Goal: Task Accomplishment & Management: Manage account settings

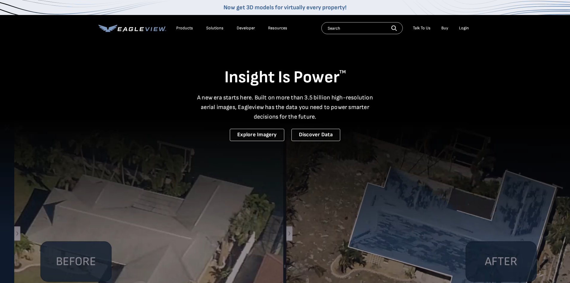
click at [464, 30] on div "Login" at bounding box center [464, 27] width 10 height 5
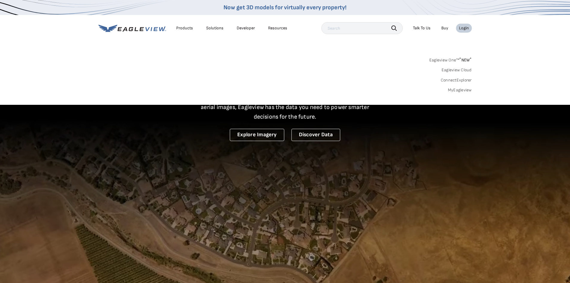
click at [465, 90] on link "MyEagleview" at bounding box center [460, 89] width 24 height 5
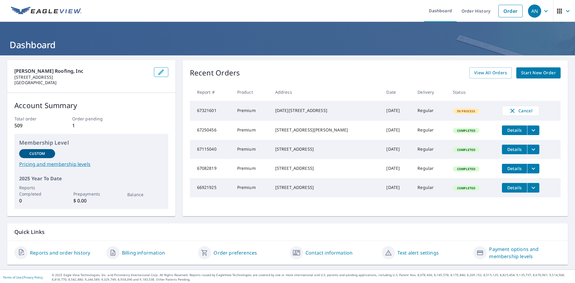
click at [565, 10] on icon "button" at bounding box center [567, 10] width 7 height 7
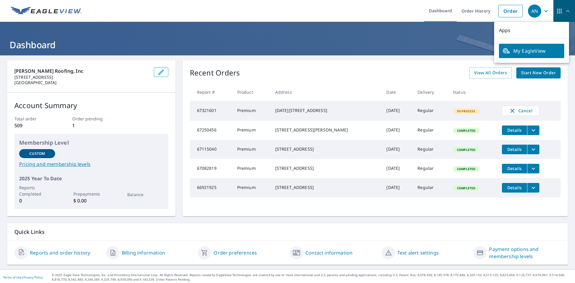
click at [565, 10] on icon "button" at bounding box center [567, 10] width 7 height 7
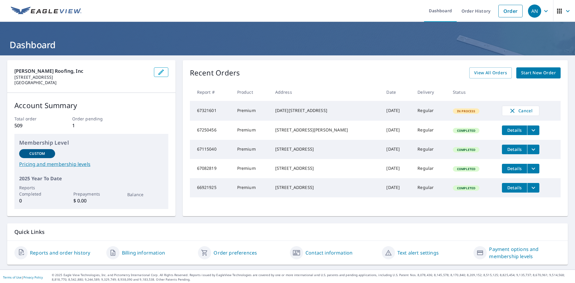
click at [542, 12] on icon "button" at bounding box center [545, 10] width 7 height 7
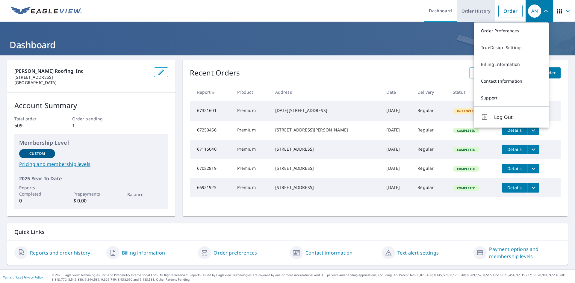
click at [461, 12] on link "Order History" at bounding box center [476, 11] width 39 height 22
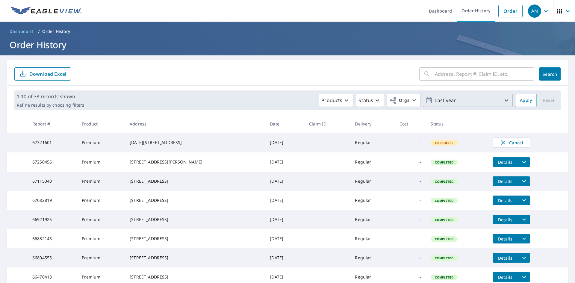
click at [503, 102] on icon "button" at bounding box center [506, 100] width 7 height 7
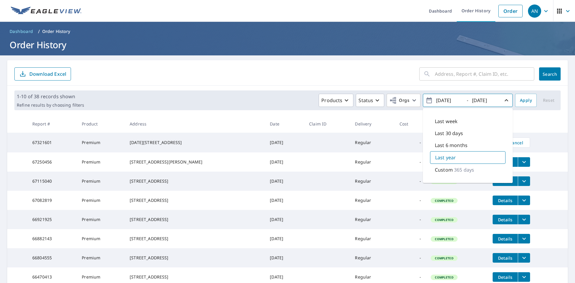
click at [438, 160] on p "Last year" at bounding box center [445, 157] width 21 height 7
click at [464, 100] on span "2024/09/08 - 2025/09/08" at bounding box center [468, 100] width 84 height 10
click at [438, 171] on p "Custom" at bounding box center [444, 169] width 18 height 7
click at [447, 157] on p "Last year" at bounding box center [445, 157] width 21 height 7
click at [453, 75] on input "text" at bounding box center [484, 74] width 99 height 17
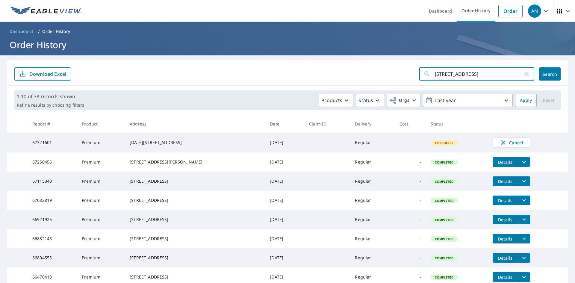
type input "715 mulberry lane"
click at [544, 74] on span "Search" at bounding box center [550, 74] width 12 height 6
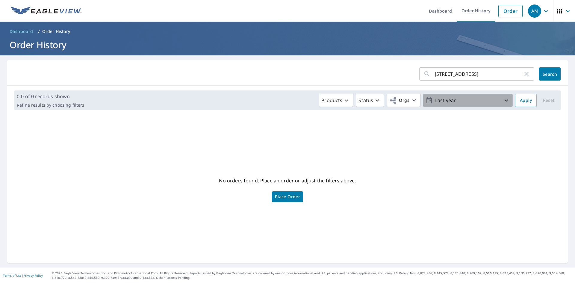
click at [505, 101] on icon "button" at bounding box center [507, 100] width 4 height 2
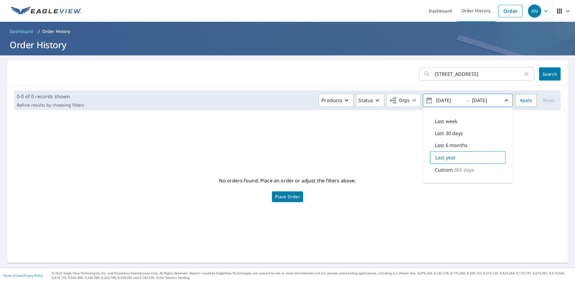
click at [503, 99] on icon "button" at bounding box center [506, 100] width 7 height 7
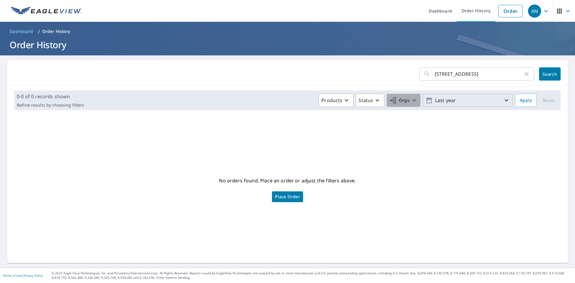
click at [411, 101] on icon "button" at bounding box center [414, 100] width 7 height 7
click at [374, 101] on icon "button" at bounding box center [377, 100] width 7 height 7
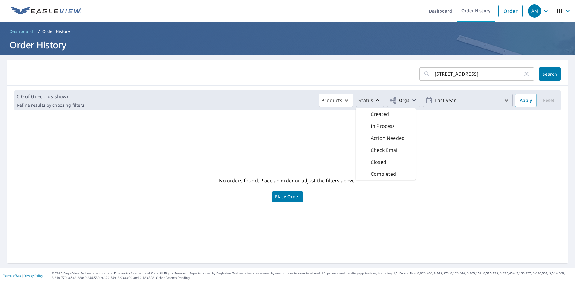
click at [374, 101] on icon "button" at bounding box center [377, 100] width 7 height 7
click at [345, 100] on icon "button" at bounding box center [347, 100] width 4 height 2
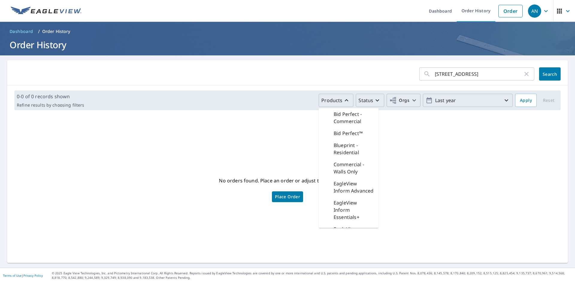
click at [345, 100] on icon "button" at bounding box center [347, 100] width 4 height 2
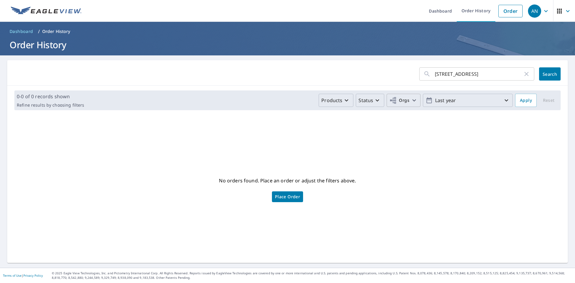
click at [470, 101] on p "Last year" at bounding box center [468, 100] width 70 height 10
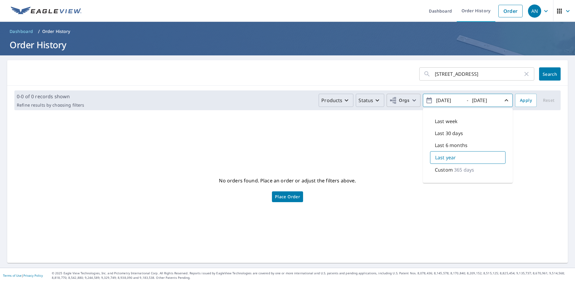
click at [438, 170] on p "Custom" at bounding box center [444, 169] width 18 height 7
click at [457, 170] on p "365 days" at bounding box center [464, 169] width 20 height 7
click at [439, 171] on p "Custom" at bounding box center [444, 169] width 18 height 7
drag, startPoint x: 494, startPoint y: 100, endPoint x: 419, endPoint y: 106, distance: 74.5
click at [423, 106] on button "2024/09/08 - 2025/09/08" at bounding box center [468, 100] width 90 height 13
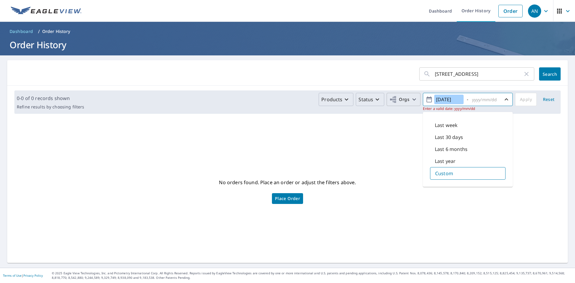
click at [458, 100] on input "2024/09/08" at bounding box center [448, 100] width 29 height 10
click at [423, 93] on button "2022 -" at bounding box center [468, 99] width 90 height 13
type input "2022/01/01"
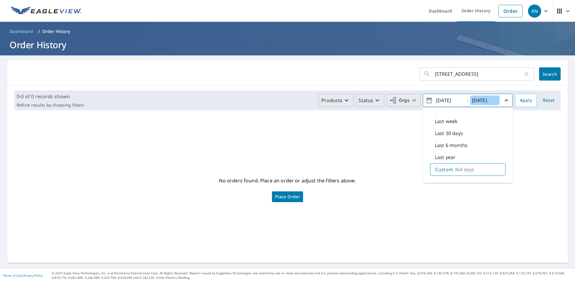
type input "2022/12/31"
click at [524, 102] on span "Apply" at bounding box center [526, 100] width 12 height 7
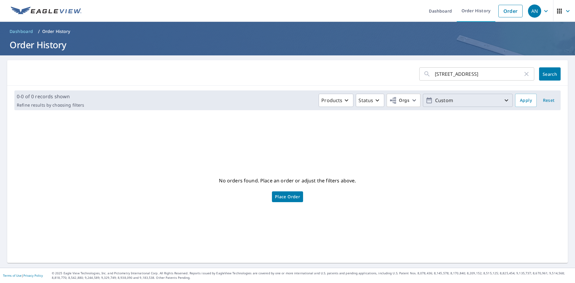
click at [504, 100] on icon "button" at bounding box center [506, 100] width 7 height 7
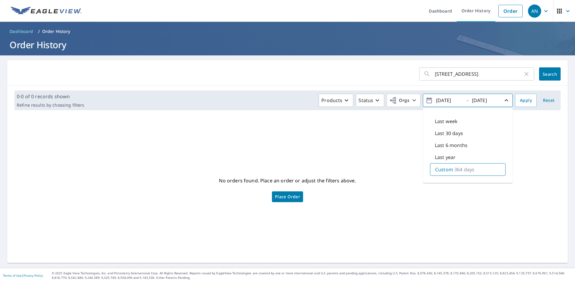
click at [504, 100] on icon "button" at bounding box center [506, 100] width 7 height 7
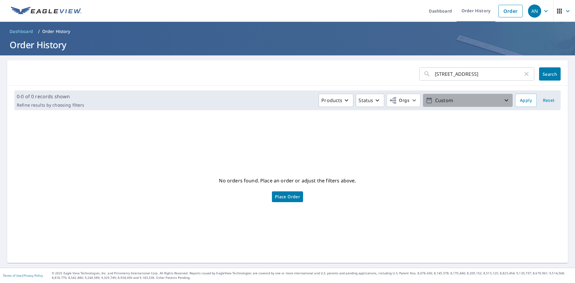
click at [436, 102] on p "Custom" at bounding box center [468, 100] width 70 height 10
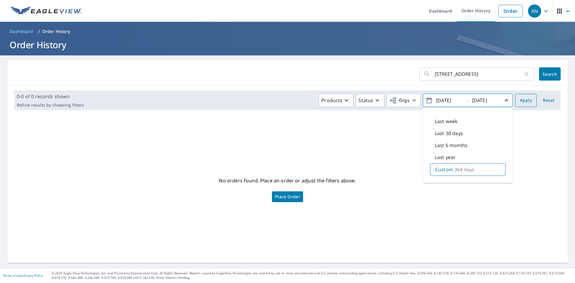
click at [524, 100] on span "Apply" at bounding box center [526, 100] width 12 height 7
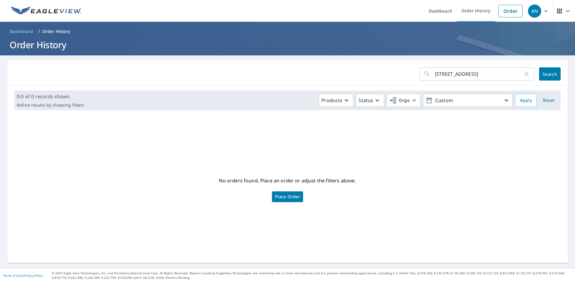
click at [476, 76] on input "715 mulberry lane" at bounding box center [479, 74] width 88 height 17
type input "715 mulberry lane springfield ne"
click at [544, 74] on span "Search" at bounding box center [550, 74] width 12 height 6
click at [46, 31] on p "Order History" at bounding box center [56, 31] width 28 height 6
click at [437, 12] on link "Dashboard" at bounding box center [440, 11] width 33 height 22
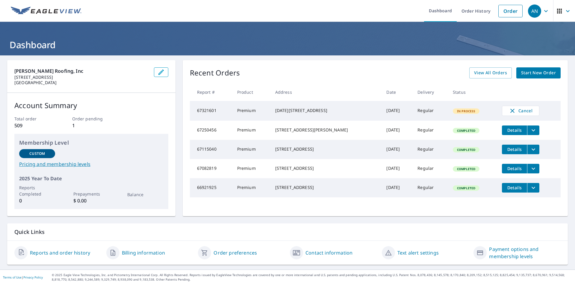
scroll to position [2, 0]
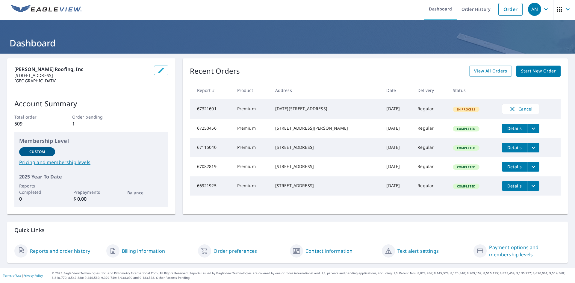
click at [44, 251] on link "Reports and order history" at bounding box center [60, 250] width 60 height 7
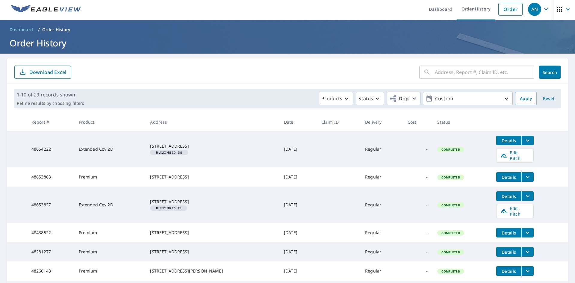
scroll to position [131, 0]
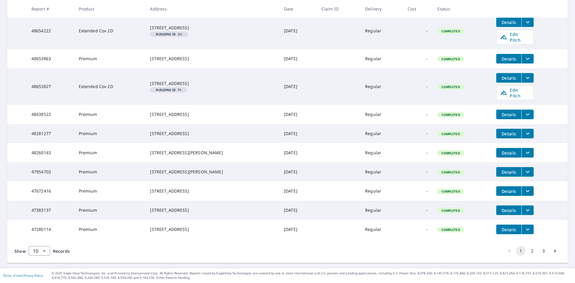
click at [552, 252] on icon "Go to next page" at bounding box center [555, 251] width 6 height 6
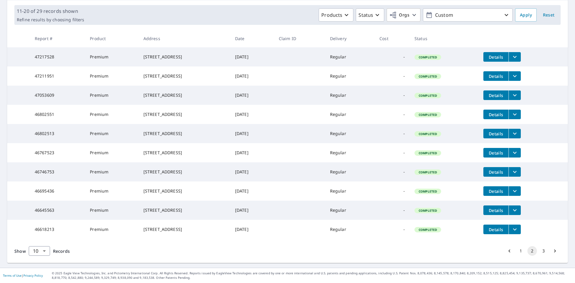
scroll to position [109, 0]
click at [552, 251] on icon "Go to next page" at bounding box center [555, 251] width 6 height 6
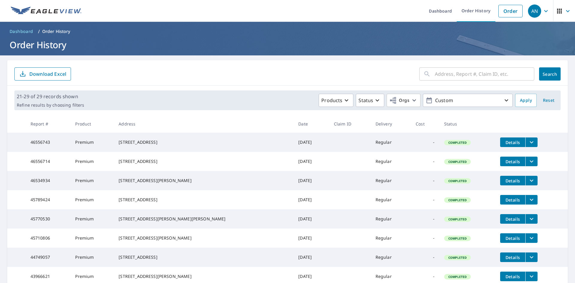
scroll to position [88, 0]
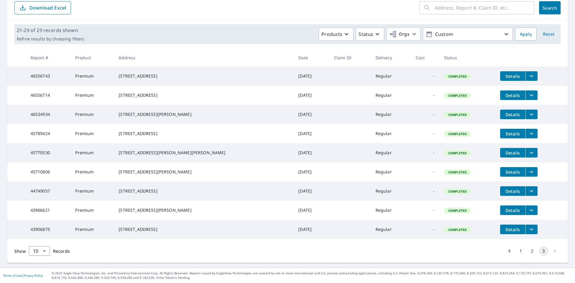
click at [551, 251] on li "pagination navigation" at bounding box center [554, 251] width 11 height 10
click at [45, 250] on body "AN AN Dashboard Order History Order AN Dashboard / Order History Order History …" at bounding box center [287, 141] width 575 height 283
click at [42, 270] on li "100" at bounding box center [38, 270] width 21 height 11
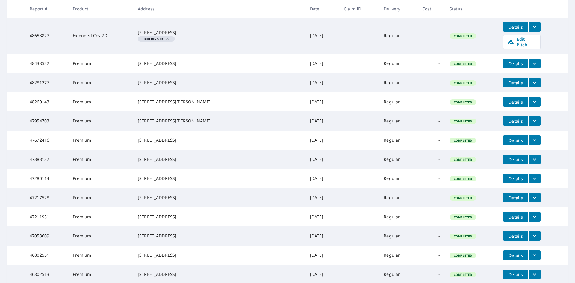
scroll to position [181, 0]
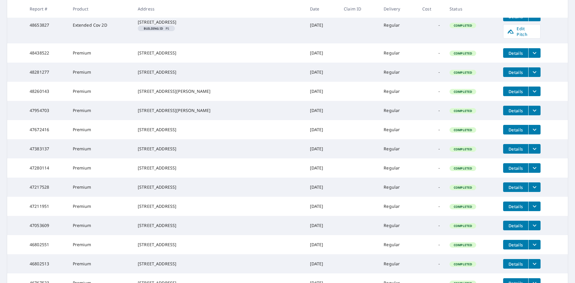
click at [508, 190] on span "Details" at bounding box center [516, 187] width 18 height 6
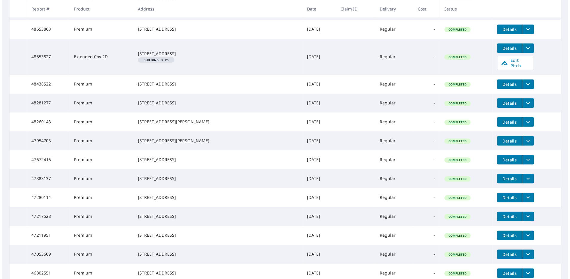
scroll to position [150, 0]
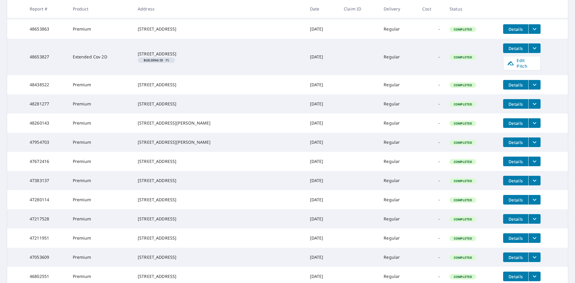
click at [531, 223] on icon "filesDropdownBtn-47217528" at bounding box center [534, 218] width 7 height 7
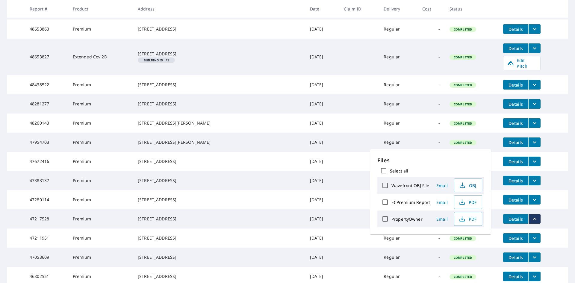
click at [404, 220] on label "PropertyOwner" at bounding box center [406, 219] width 31 height 6
click at [391, 220] on input "PropertyOwner" at bounding box center [385, 219] width 13 height 13
checkbox input "true"
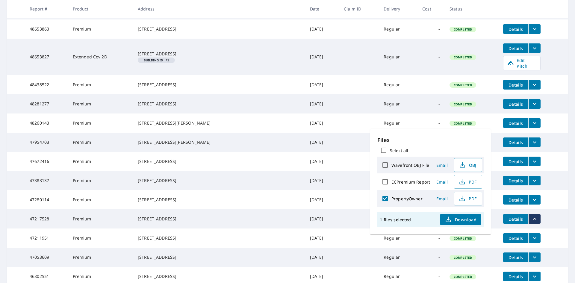
click at [460, 220] on span "Download" at bounding box center [461, 219] width 32 height 7
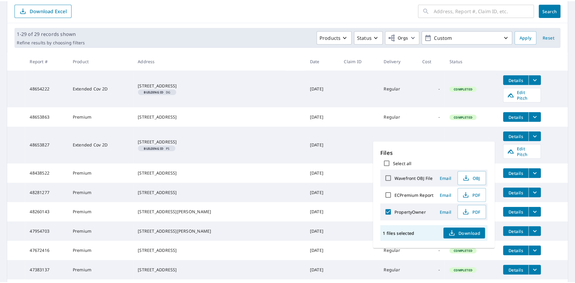
scroll to position [0, 0]
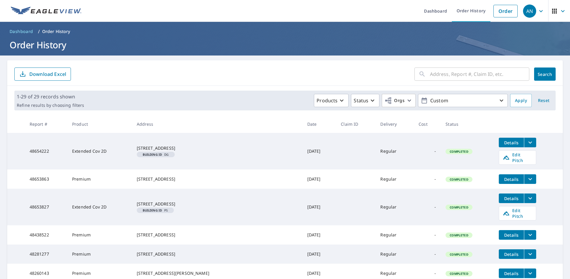
click at [545, 11] on icon "button" at bounding box center [541, 10] width 7 height 7
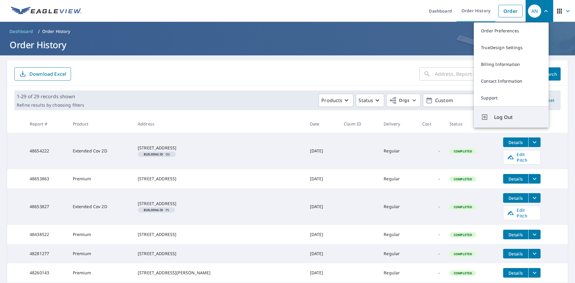
click at [500, 117] on span "Log Out" at bounding box center [517, 116] width 47 height 7
